Goal: Information Seeking & Learning: Check status

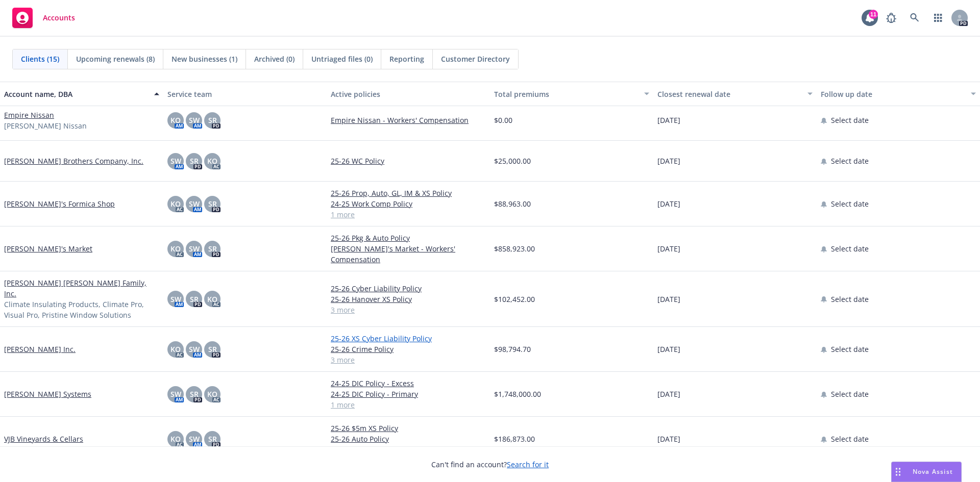
scroll to position [292, 0]
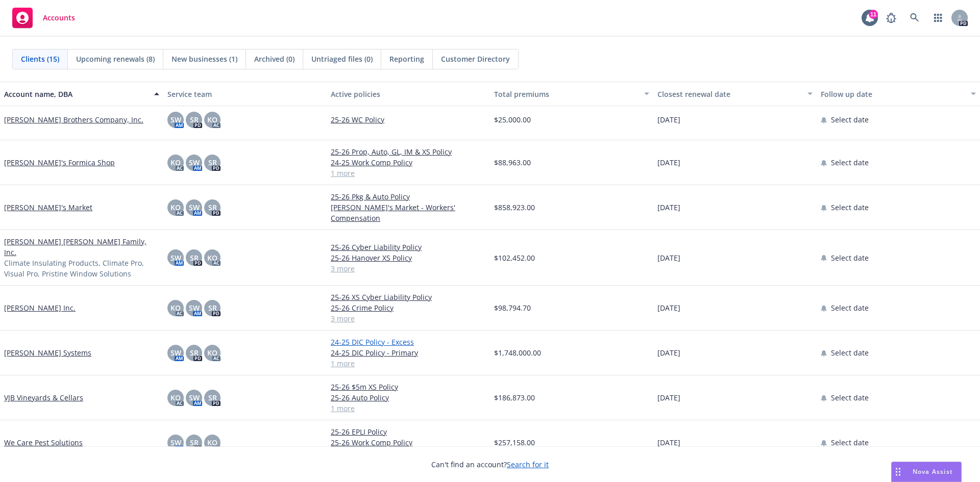
click at [358, 337] on link "24-25 DIC Policy - Excess" at bounding box center [408, 342] width 155 height 11
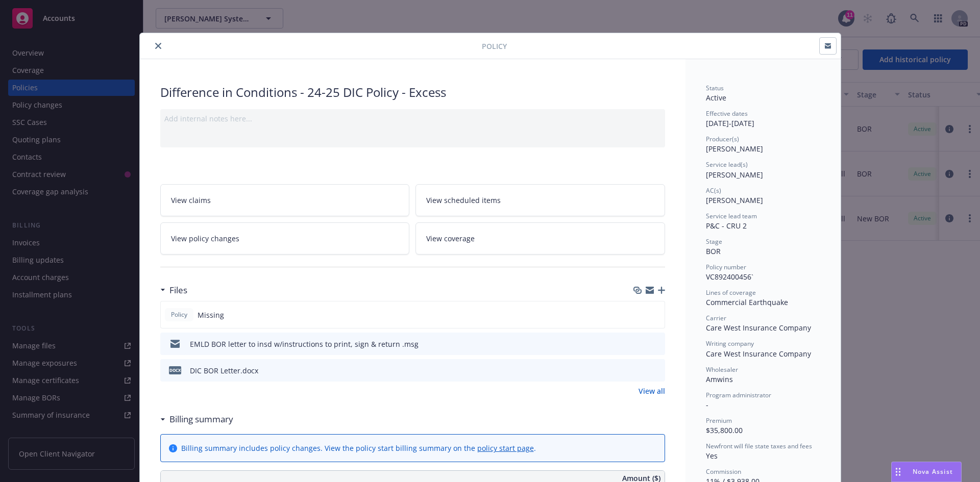
click at [155, 45] on icon "close" at bounding box center [158, 46] width 6 height 6
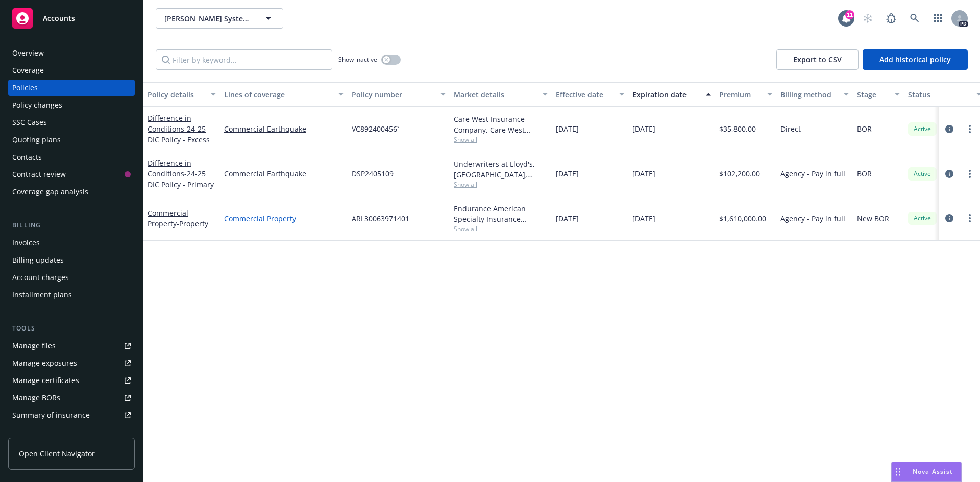
click at [260, 216] on link "Commercial Property" at bounding box center [283, 218] width 119 height 11
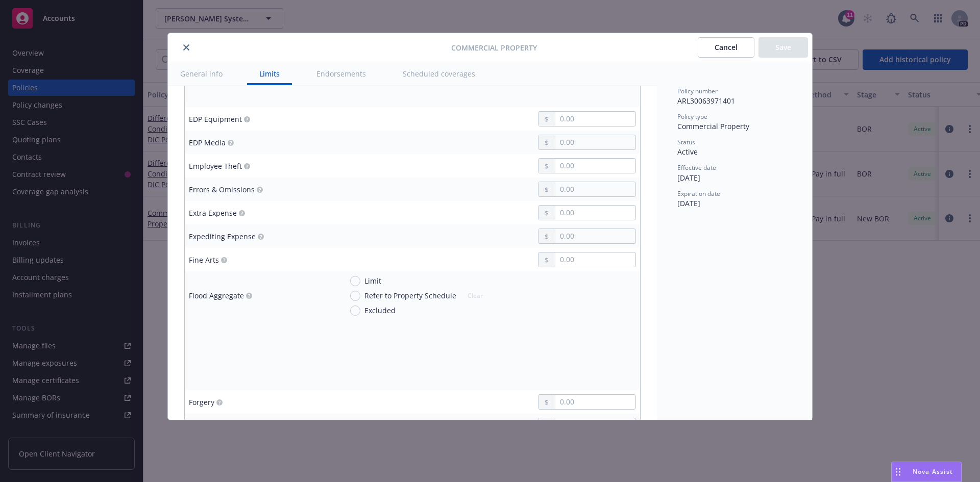
scroll to position [1480, 0]
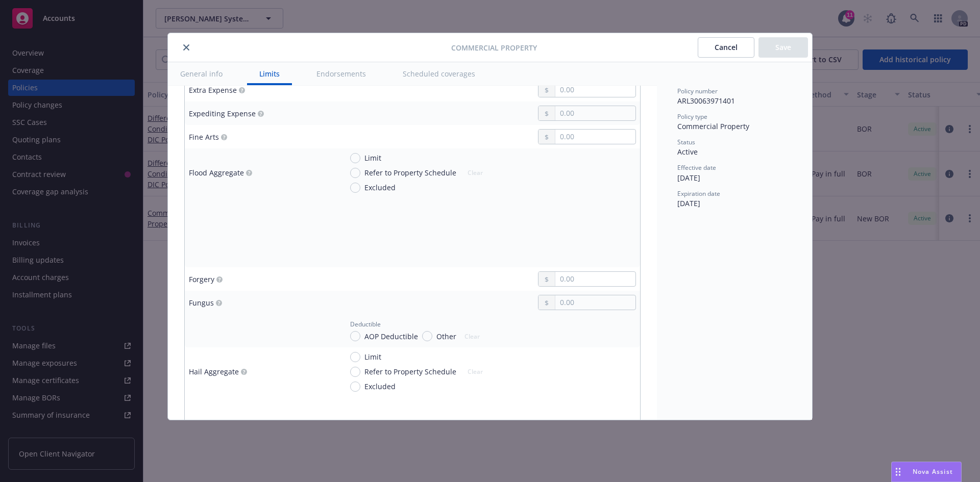
click at [186, 47] on icon "close" at bounding box center [186, 47] width 6 height 6
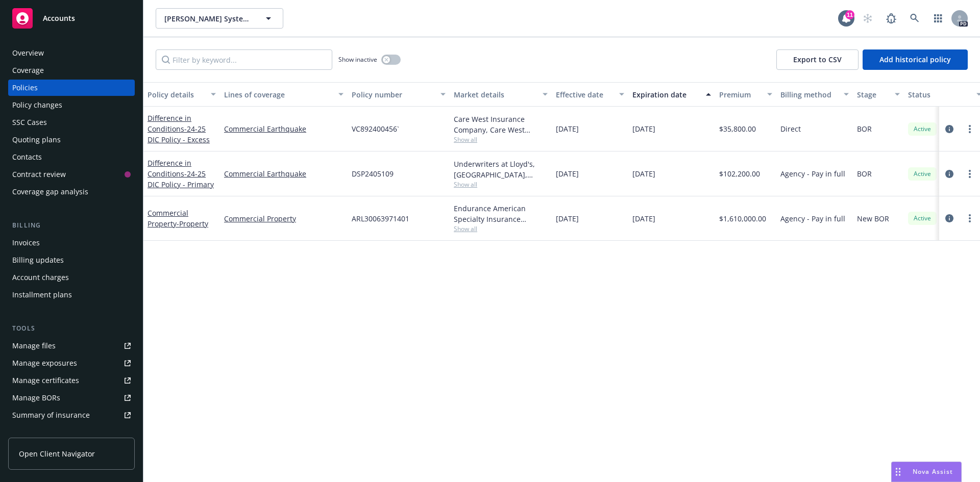
click at [214, 300] on div "Policy details Lines of coverage Policy number Market details Effective date Ex…" at bounding box center [561, 282] width 837 height 400
click at [266, 16] on icon "button" at bounding box center [268, 18] width 12 height 12
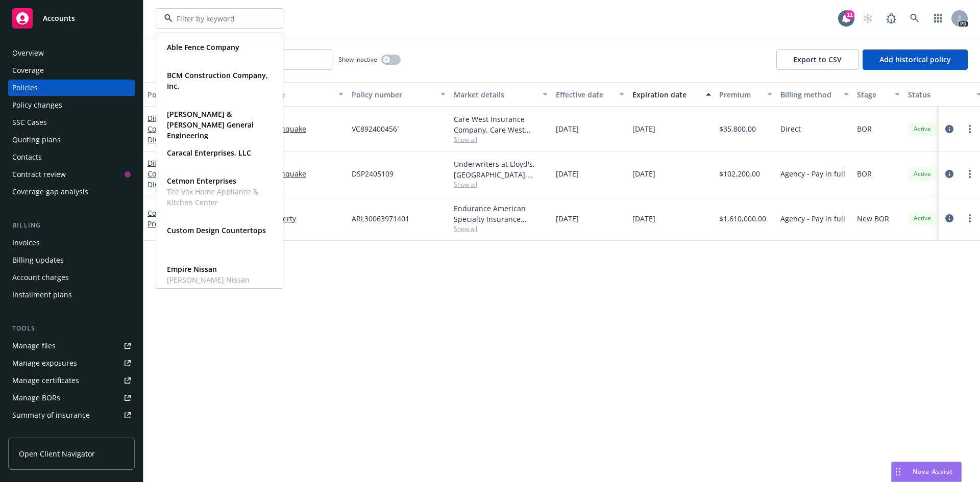
click at [266, 16] on div at bounding box center [220, 18] width 128 height 20
click at [269, 18] on div at bounding box center [220, 18] width 128 height 20
click at [350, 21] on div "Able Fence Company Type Commercial BCM Construction Company, Inc. Type Commerci…" at bounding box center [497, 18] width 682 height 20
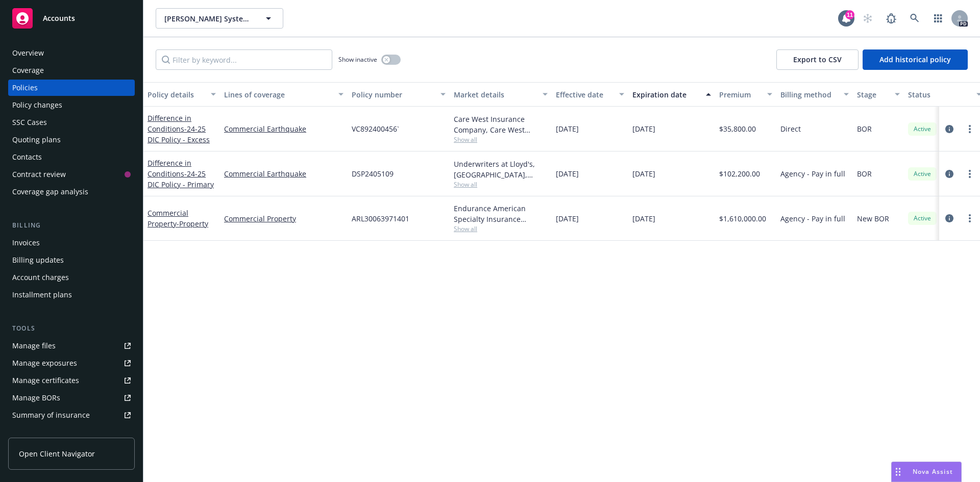
click at [27, 242] on div "Invoices" at bounding box center [26, 243] width 28 height 16
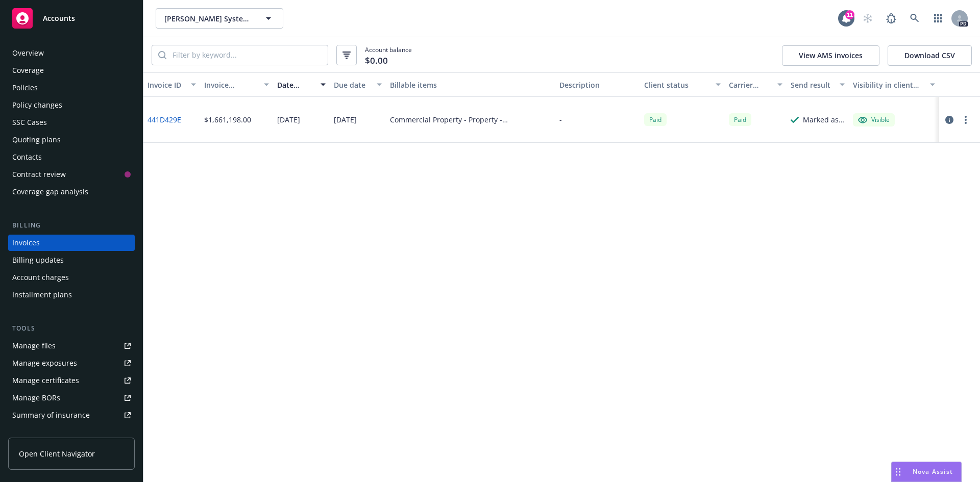
click at [25, 71] on div "Coverage" at bounding box center [28, 70] width 32 height 16
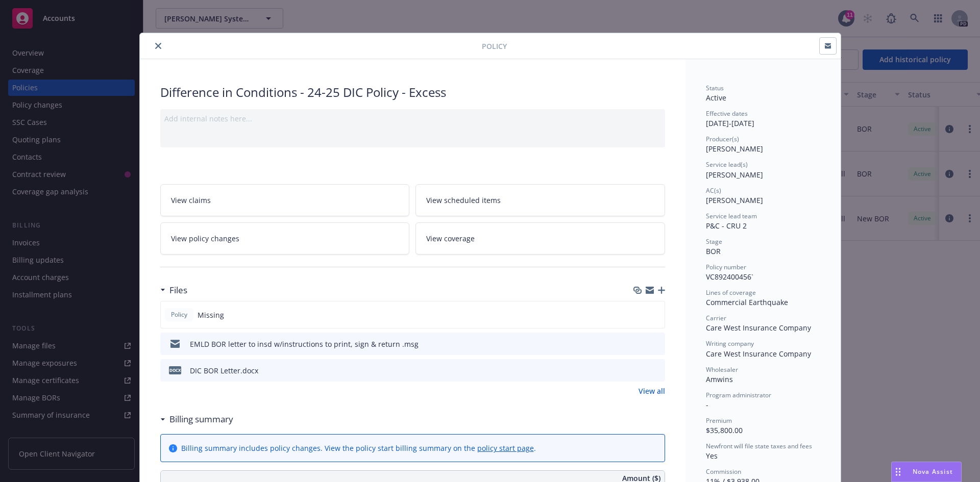
scroll to position [31, 0]
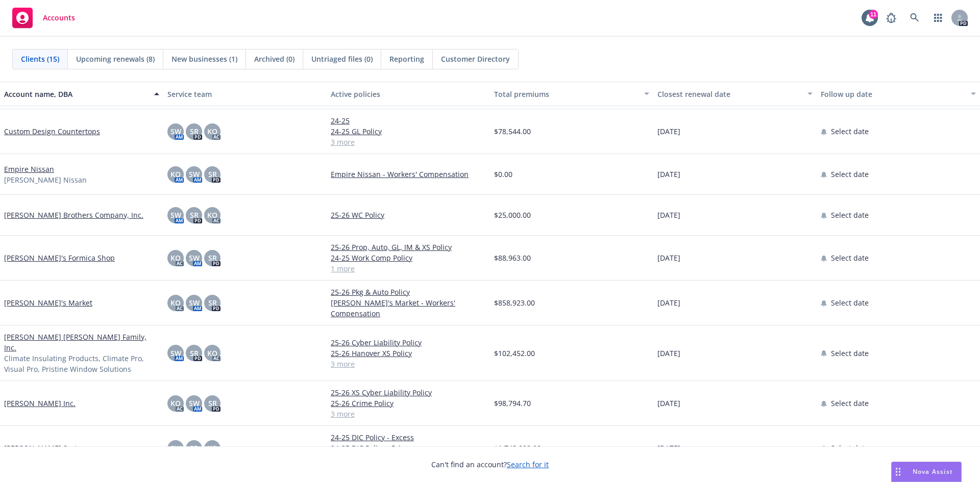
scroll to position [250, 0]
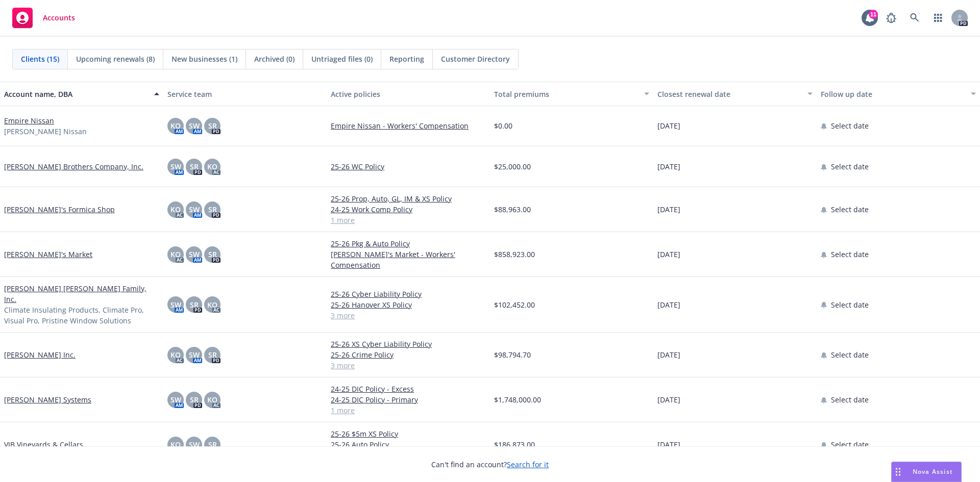
click at [89, 136] on div "Empire Nissan [PERSON_NAME] Nissan" at bounding box center [81, 126] width 163 height 41
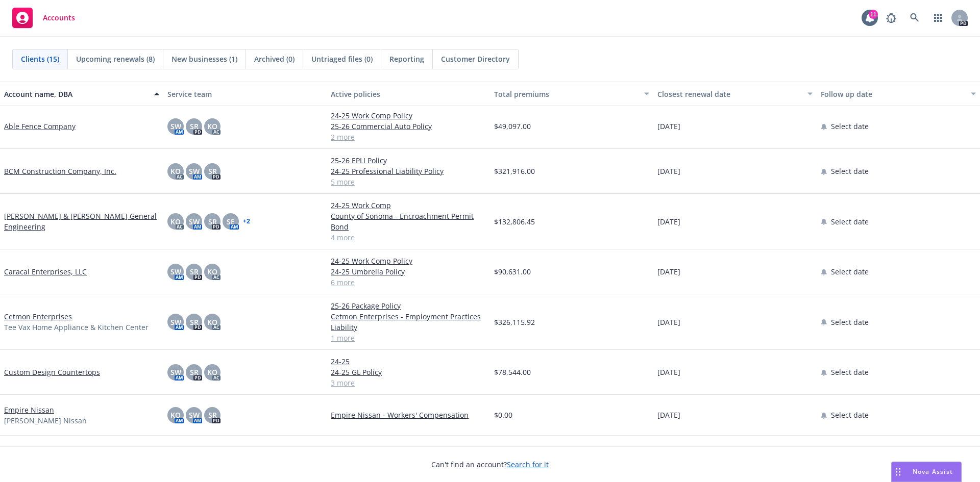
scroll to position [0, 0]
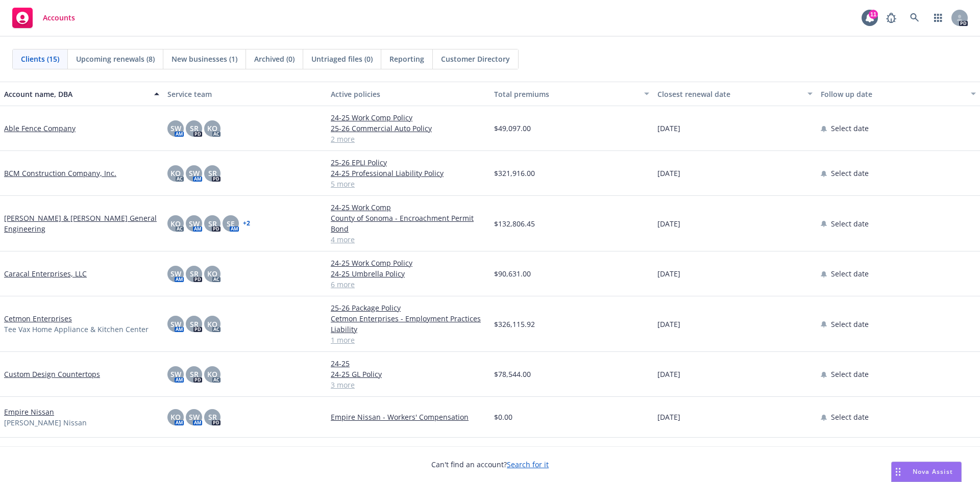
click at [121, 59] on span "Upcoming renewals (8)" at bounding box center [115, 59] width 79 height 11
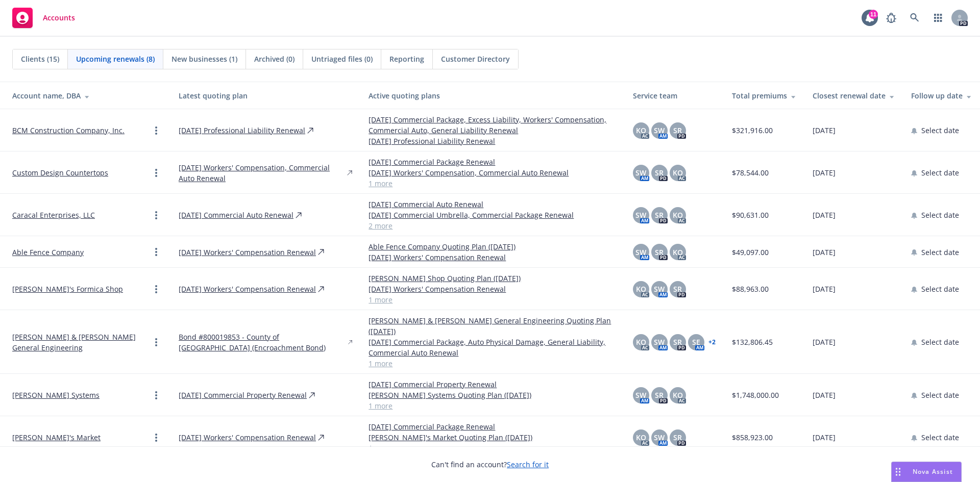
click at [208, 58] on span "New businesses (1)" at bounding box center [205, 59] width 66 height 11
